Goal: Task Accomplishment & Management: Complete application form

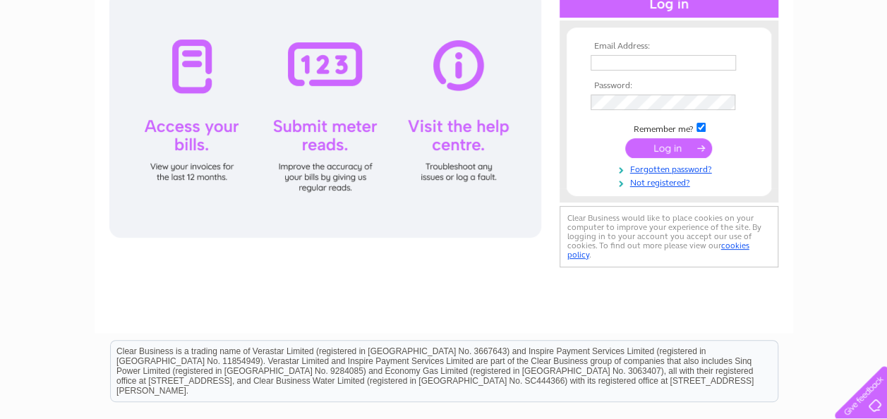
scroll to position [209, 0]
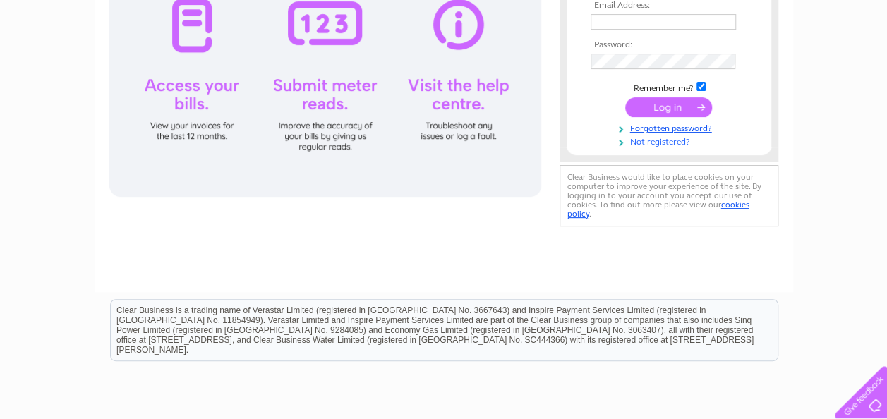
click at [648, 144] on link "Not registered?" at bounding box center [670, 140] width 160 height 13
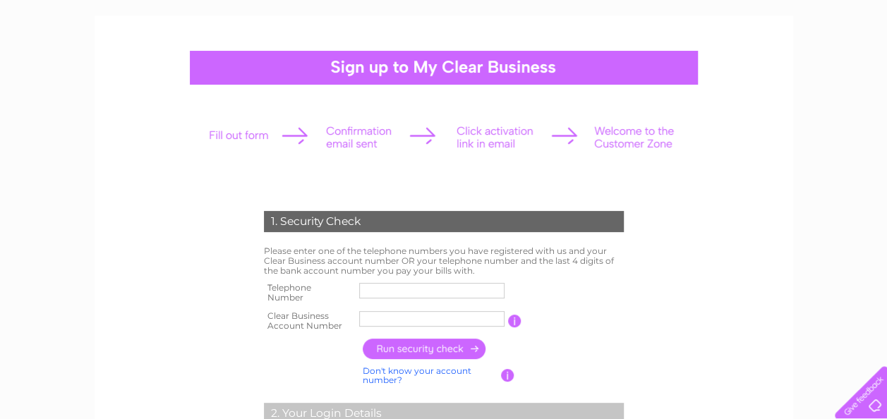
scroll to position [89, 0]
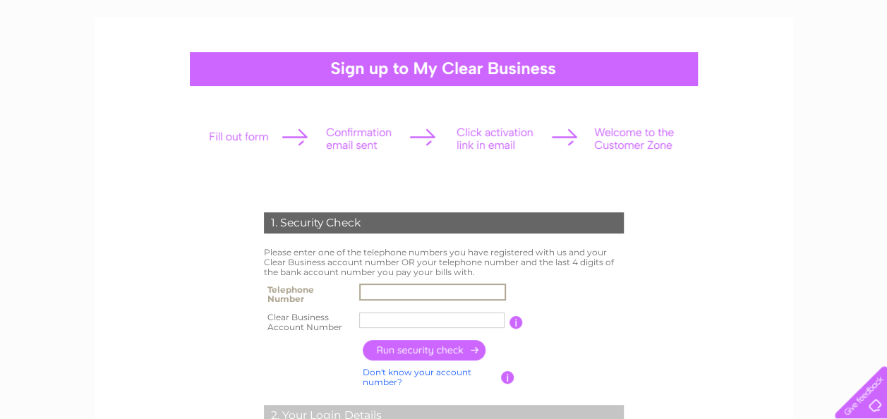
click at [378, 294] on input "text" at bounding box center [432, 292] width 147 height 17
type input "07977533375"
click at [423, 326] on input "NHS Lothi" at bounding box center [432, 320] width 147 height 17
drag, startPoint x: 423, startPoint y: 318, endPoint x: 317, endPoint y: 334, distance: 107.7
click at [317, 334] on tr "Clear Business Account Number NHS Lothi You will find your account number on th…" at bounding box center [443, 322] width 367 height 28
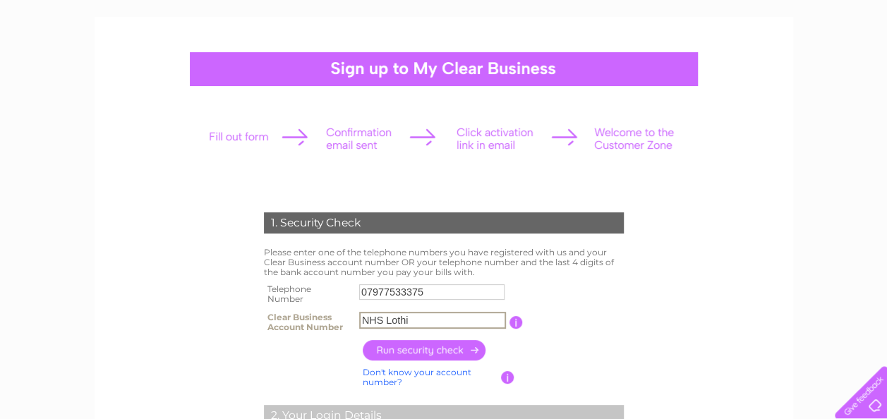
paste input "30304148"
type input "30304148"
click at [412, 343] on input "button" at bounding box center [425, 350] width 124 height 20
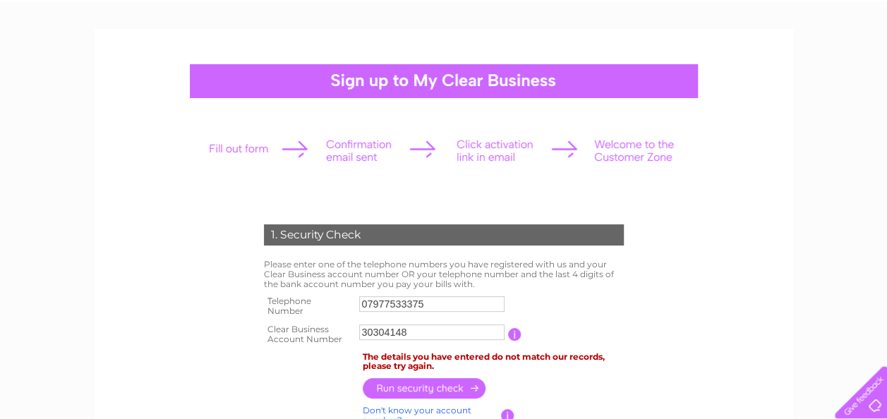
scroll to position [0, 0]
